Goal: Task Accomplishment & Management: Complete application form

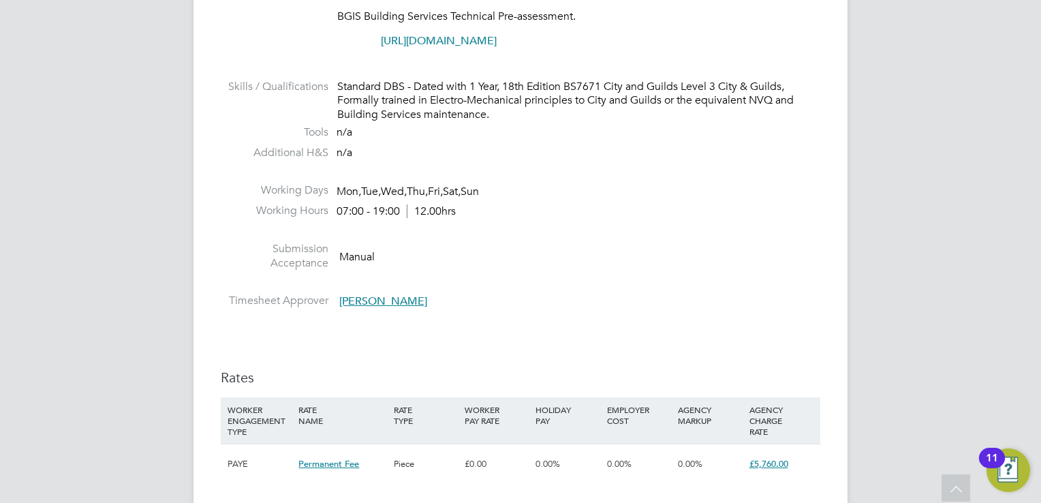
scroll to position [1281, 0]
click at [953, 241] on div "R- Rhymel - Notifications Applications: Network Team Members Businesses Sites W…" at bounding box center [520, 125] width 1041 height 2813
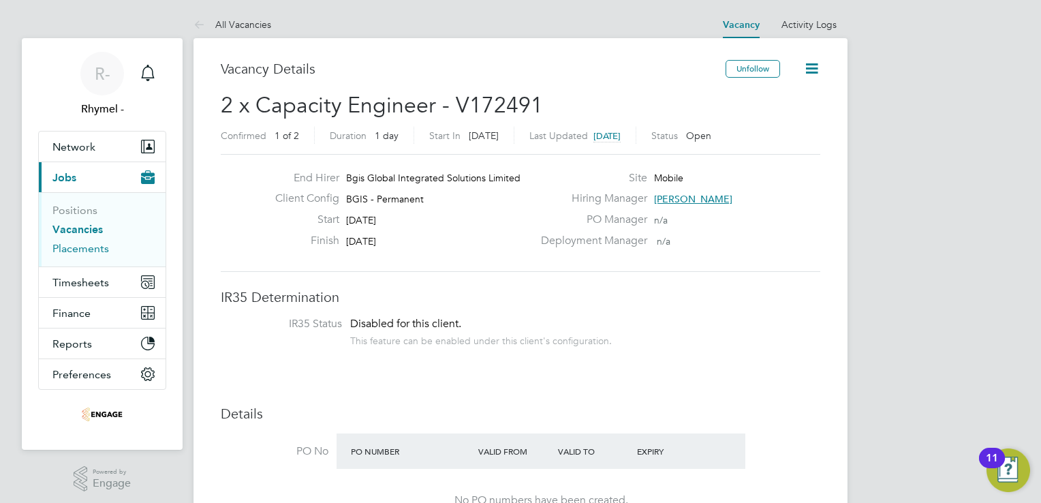
click at [67, 249] on link "Placements" at bounding box center [80, 248] width 57 height 13
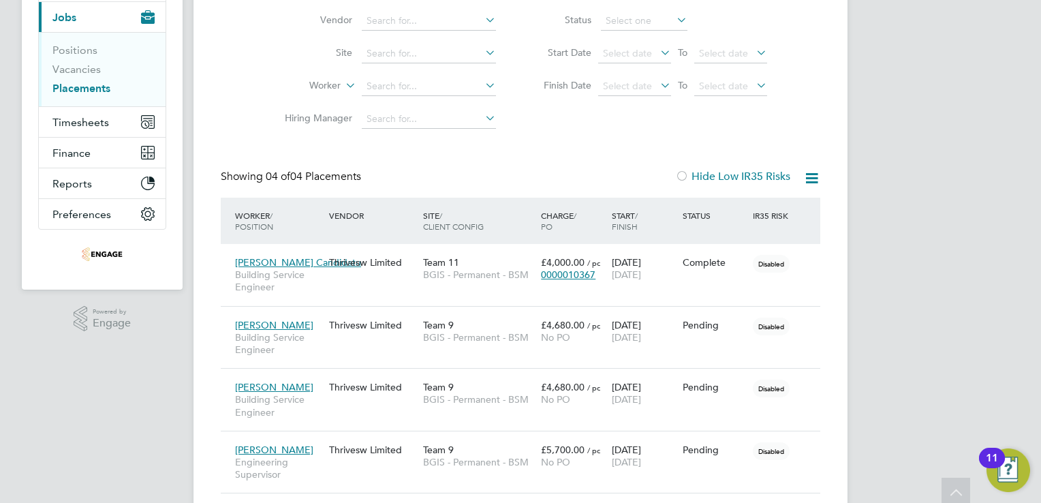
scroll to position [213, 0]
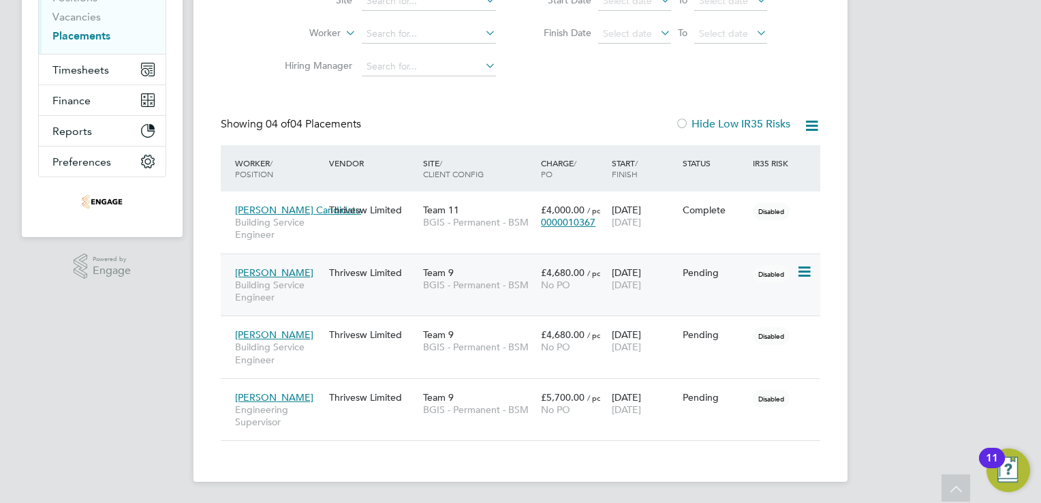
click at [258, 272] on span "Paul Tait" at bounding box center [274, 272] width 78 height 12
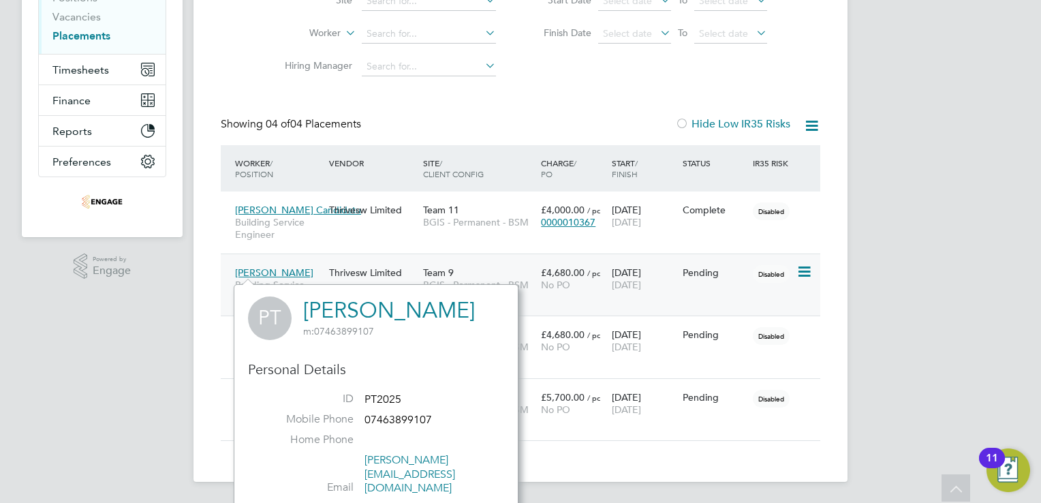
click at [806, 273] on icon at bounding box center [804, 272] width 14 height 16
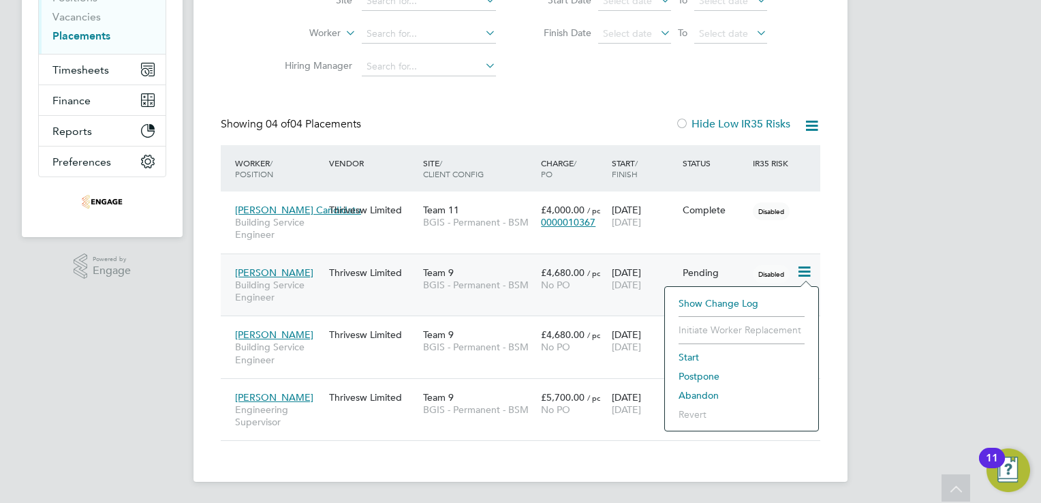
click at [689, 348] on li "Start" at bounding box center [742, 357] width 140 height 19
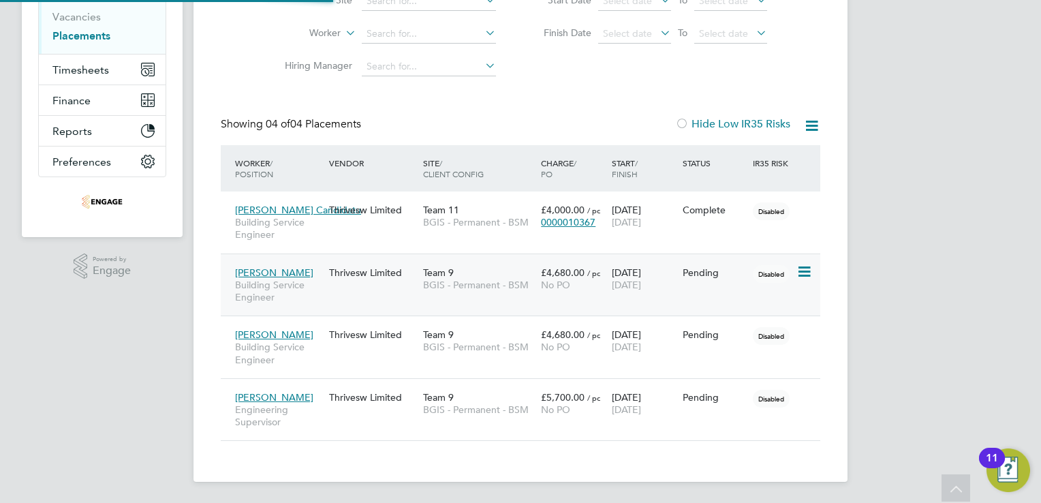
type input "Cindy Thomas"
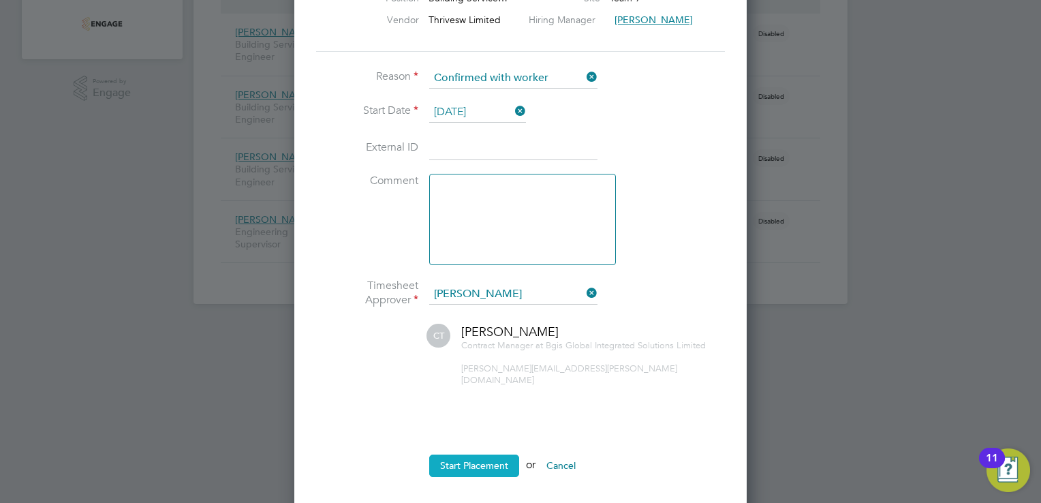
click at [470, 455] on button "Start Placement" at bounding box center [474, 466] width 90 height 22
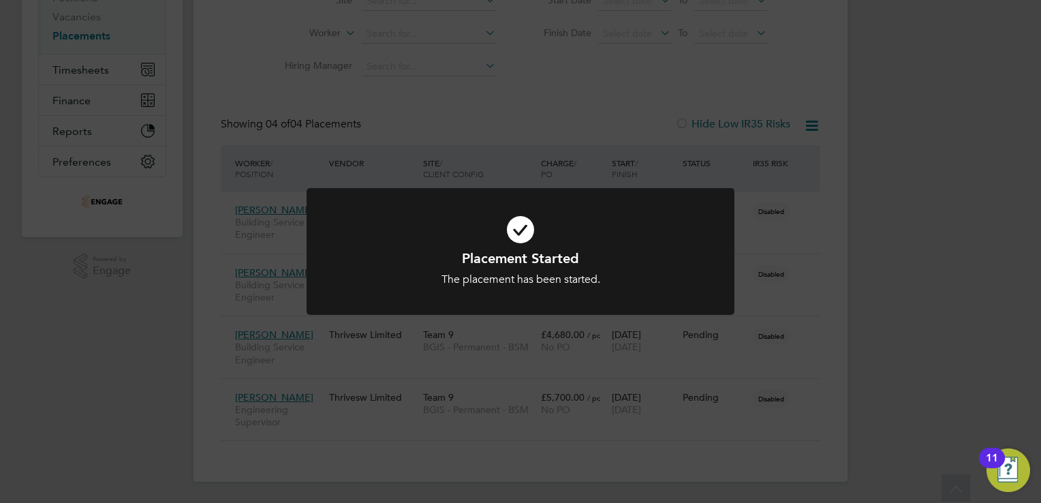
click at [799, 311] on div "Placement Started The placement has been started. Cancel Okay" at bounding box center [520, 251] width 1041 height 503
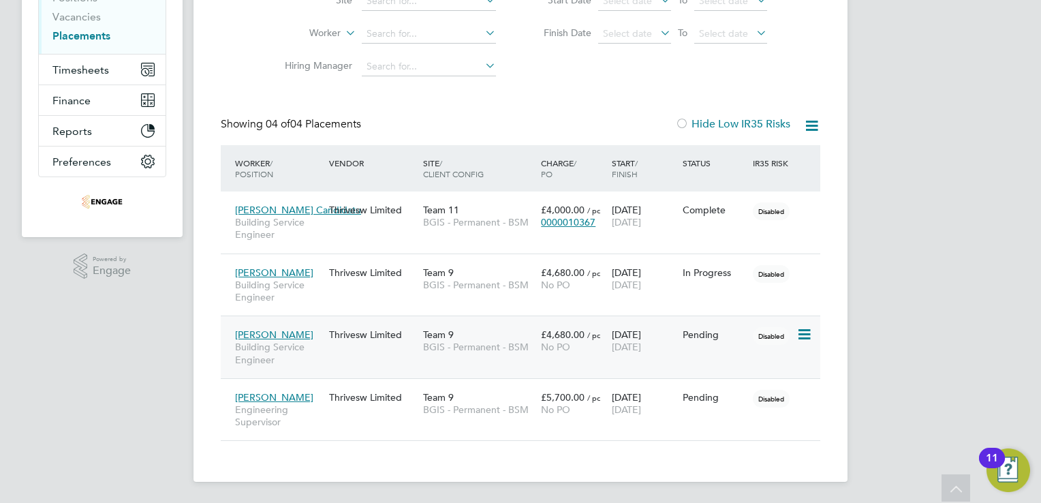
click at [799, 335] on icon at bounding box center [804, 334] width 14 height 16
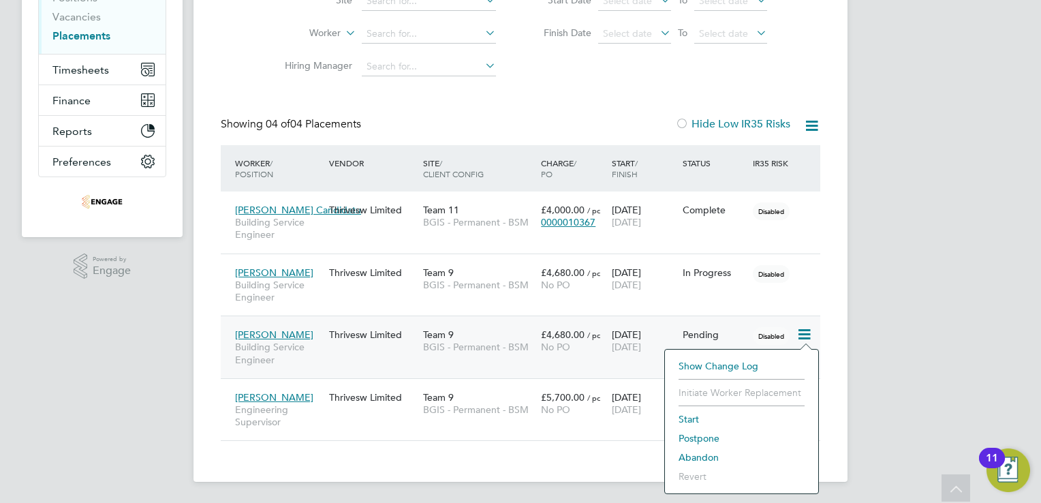
click at [695, 414] on li "Start" at bounding box center [742, 419] width 140 height 19
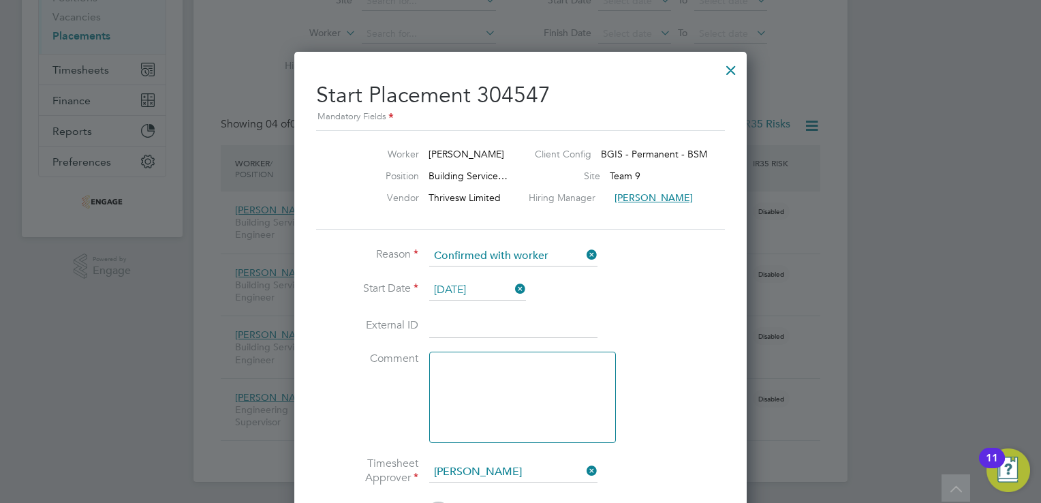
click at [688, 440] on li "Comment" at bounding box center [520, 404] width 409 height 105
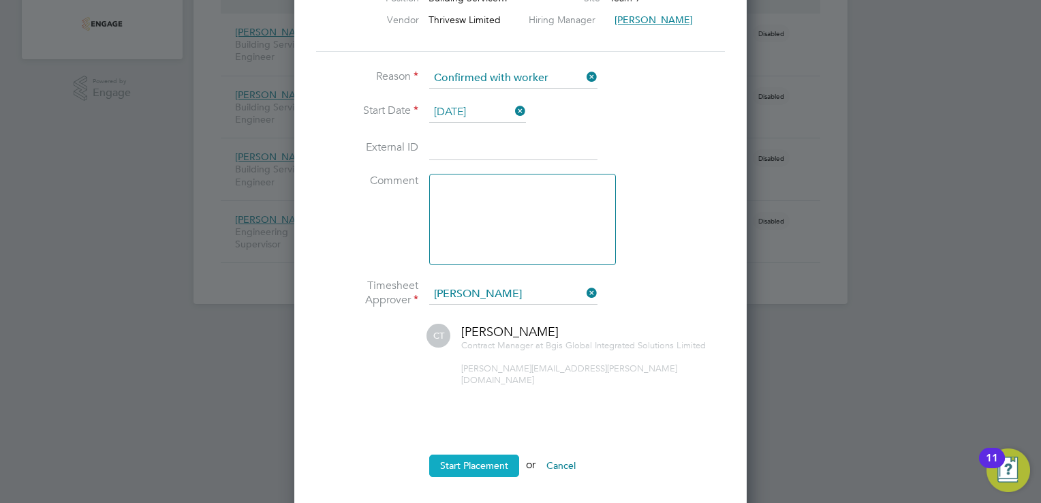
click at [499, 455] on button "Start Placement" at bounding box center [474, 466] width 90 height 22
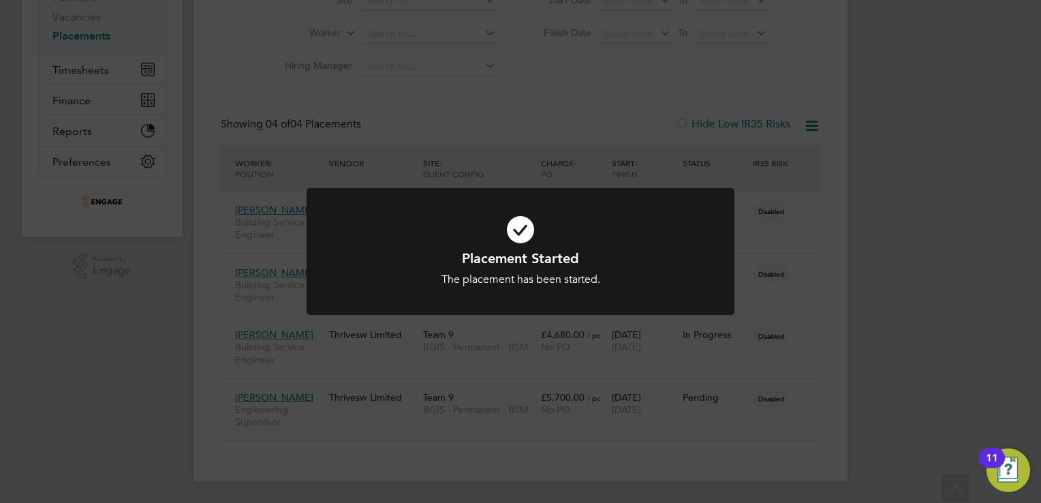
click at [814, 339] on div "Placement Started The placement has been started. Cancel Okay" at bounding box center [520, 251] width 1041 height 503
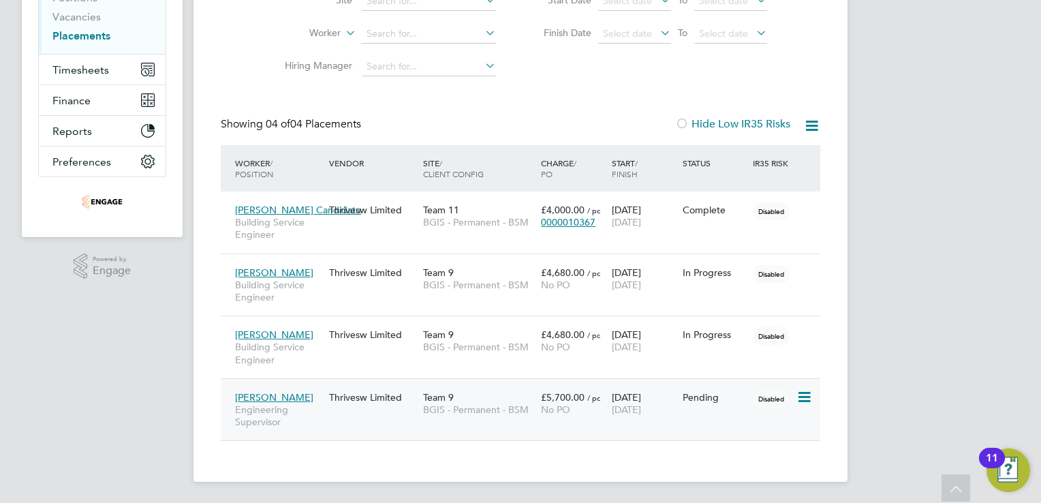
click at [806, 392] on icon at bounding box center [804, 397] width 14 height 16
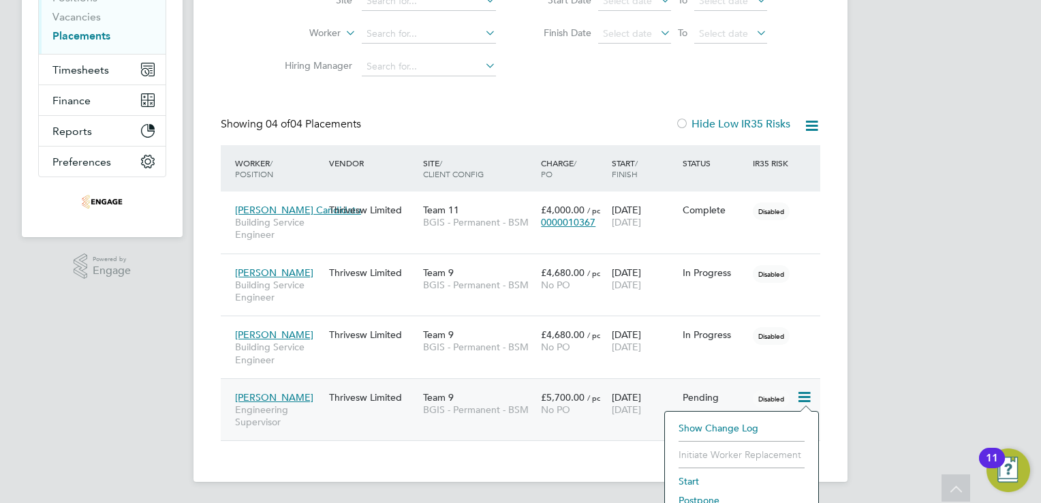
click at [690, 478] on li "Start" at bounding box center [742, 481] width 140 height 19
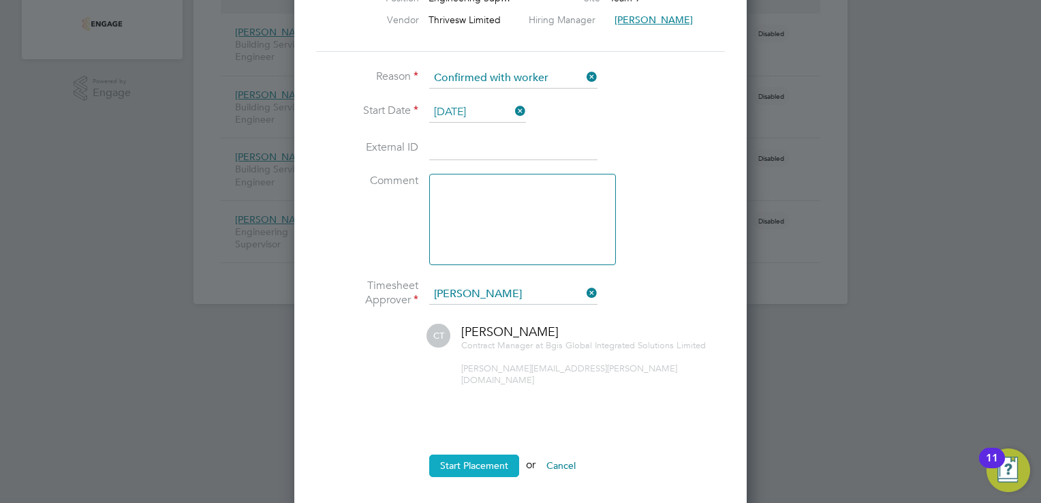
click at [488, 458] on button "Start Placement" at bounding box center [474, 466] width 90 height 22
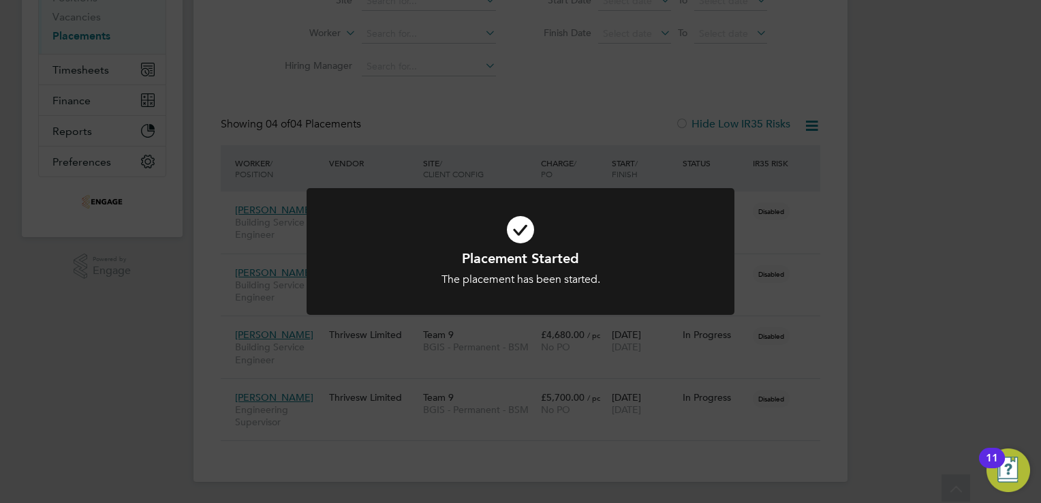
click at [846, 296] on div "Placement Started The placement has been started. Cancel Okay" at bounding box center [520, 251] width 1041 height 503
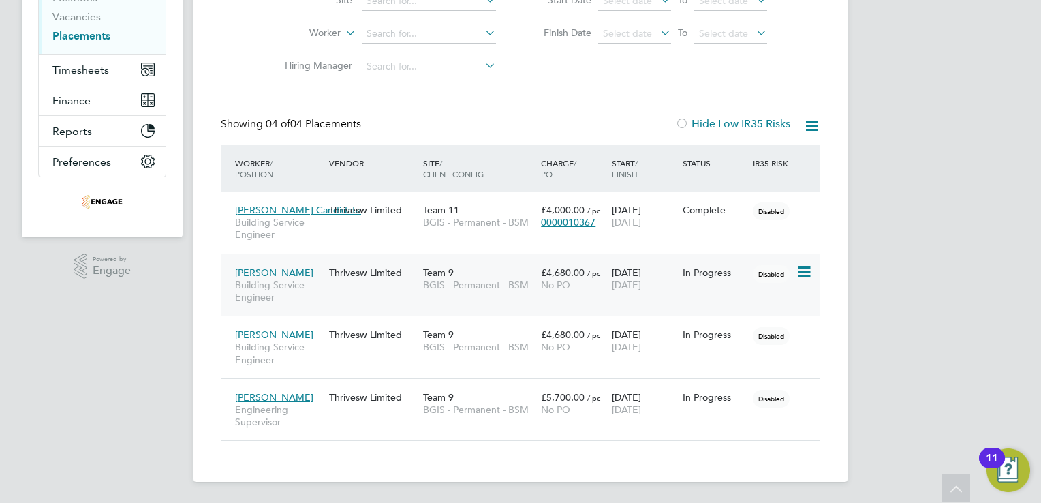
click at [807, 272] on icon at bounding box center [804, 272] width 14 height 16
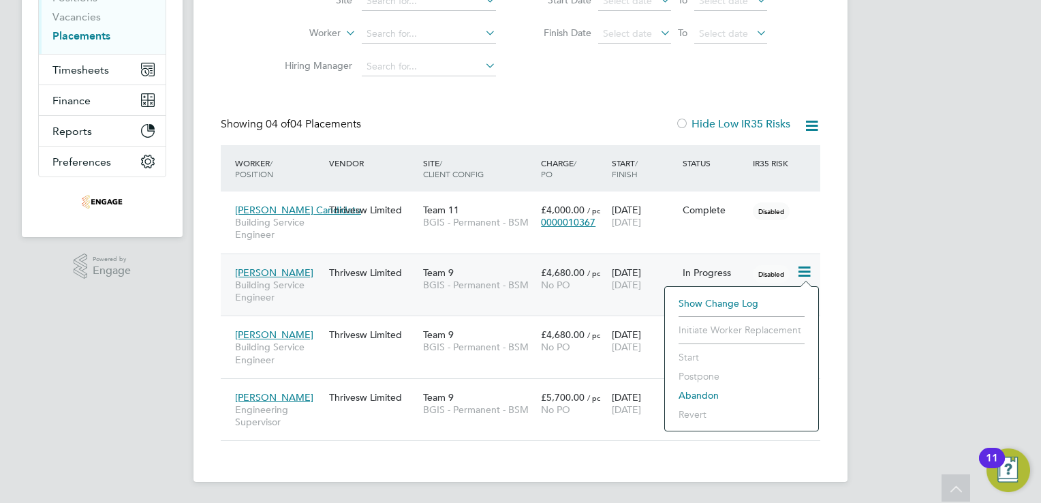
click at [890, 271] on div "R- Rhymel - Notifications Applications: Network Team Members Businesses Sites W…" at bounding box center [520, 145] width 1041 height 716
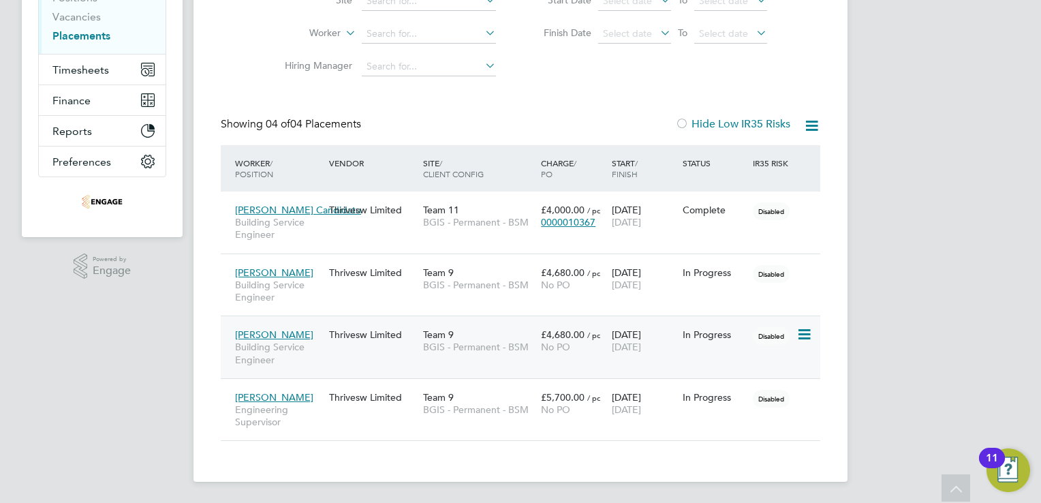
click at [801, 336] on icon at bounding box center [804, 334] width 14 height 16
click at [927, 312] on div "R- Rhymel - Notifications Applications: Network Team Members Businesses Sites W…" at bounding box center [520, 145] width 1041 height 716
click at [801, 397] on icon at bounding box center [804, 397] width 14 height 16
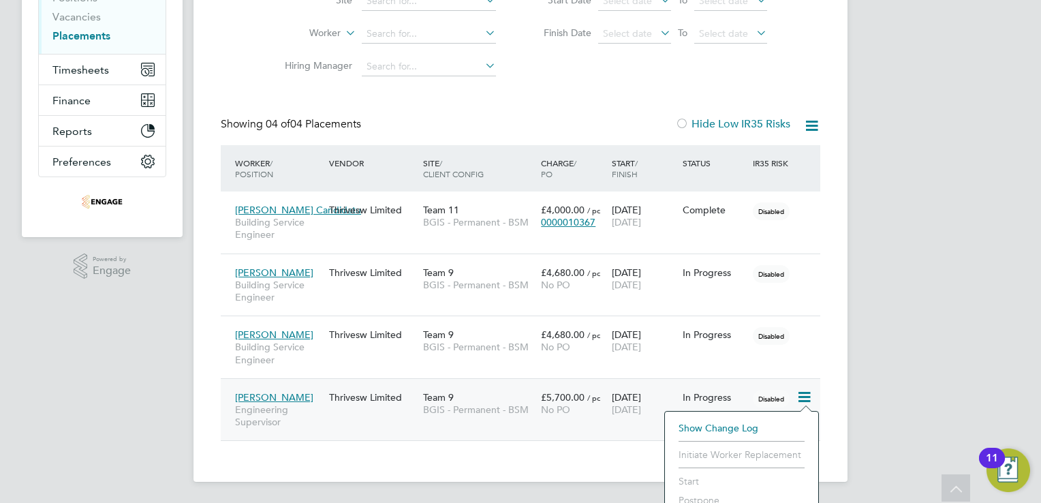
click at [894, 367] on div "R- Rhymel - Notifications Applications: Network Team Members Businesses Sites W…" at bounding box center [520, 145] width 1041 height 716
